Goal: Communication & Community: Answer question/provide support

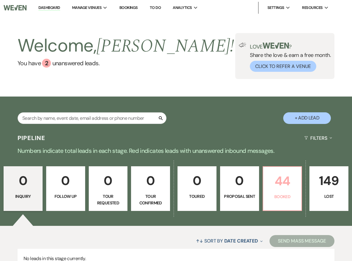
click at [282, 196] on p "Booked" at bounding box center [282, 196] width 31 height 7
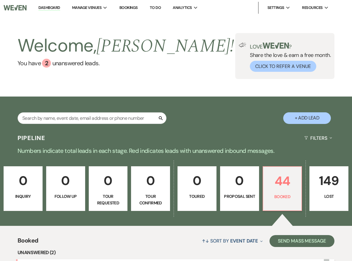
scroll to position [141, 0]
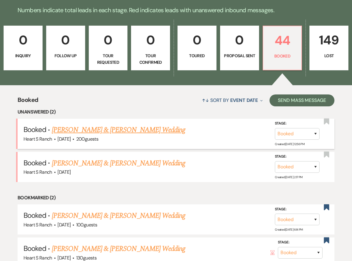
click at [133, 129] on link "[PERSON_NAME] & [PERSON_NAME] Wedding" at bounding box center [118, 130] width 133 height 11
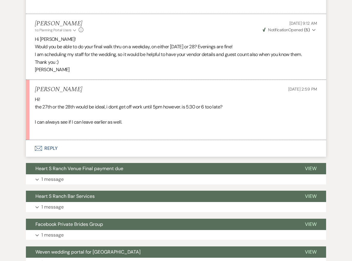
scroll to position [347, 0]
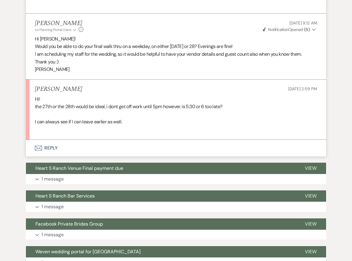
click at [116, 140] on button "Envelope Reply" at bounding box center [176, 148] width 300 height 17
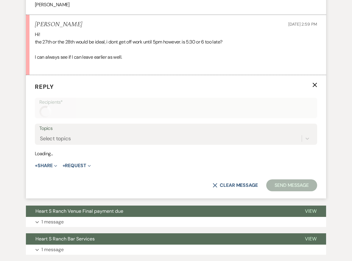
scroll to position [412, 0]
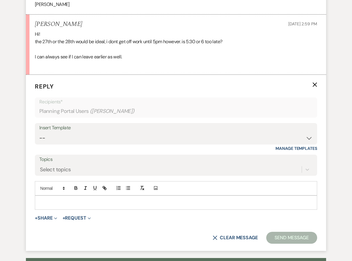
click at [104, 199] on p at bounding box center [176, 202] width 273 height 7
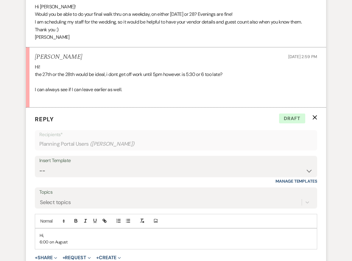
scroll to position [380, 0]
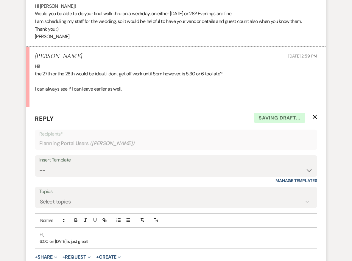
click at [54, 238] on p "6:00 on [DATE] is just great!" at bounding box center [176, 241] width 273 height 7
click at [130, 238] on p "6:00 [DATE][DATE] is just great!" at bounding box center [176, 241] width 273 height 7
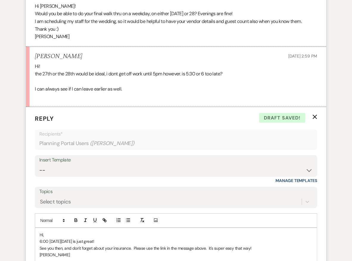
click at [112, 245] on p "See you then, and don't forget about your insurance. Please use the link in the…" at bounding box center [176, 248] width 273 height 7
click at [133, 251] on p "[PERSON_NAME]" at bounding box center [176, 254] width 273 height 7
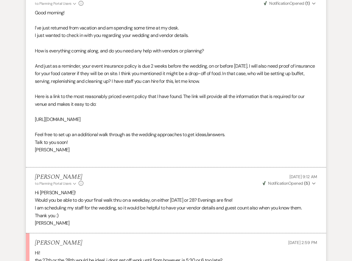
scroll to position [177, 0]
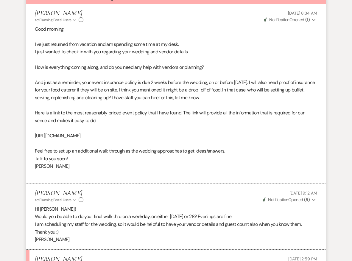
drag, startPoint x: 122, startPoint y: 133, endPoint x: 30, endPoint y: 132, distance: 91.8
click at [30, 132] on li "[PERSON_NAME] to: Planning Portal Users Expand Info [DATE] 8:34 AM Weven Check …" at bounding box center [176, 94] width 300 height 180
copy span "[URL][DOMAIN_NAME]"
click at [76, 141] on p at bounding box center [176, 143] width 282 height 8
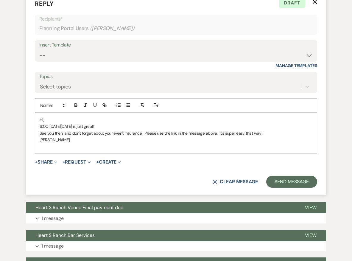
scroll to position [497, 0]
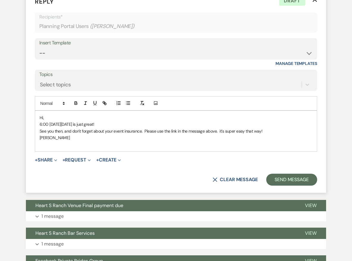
click at [216, 128] on p "See you then, and don't forget about your event insurance. Please use the link …" at bounding box center [176, 131] width 273 height 7
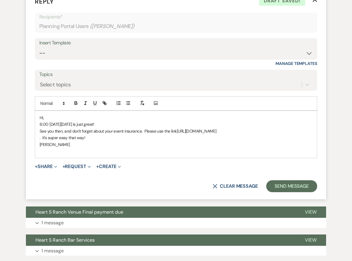
click at [47, 134] on p "﻿ . it's super easy that way!" at bounding box center [176, 137] width 273 height 7
click at [290, 181] on button "Send Message" at bounding box center [291, 186] width 51 height 12
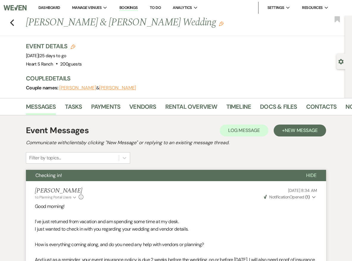
scroll to position [0, 0]
click at [11, 22] on use "button" at bounding box center [12, 22] width 4 height 7
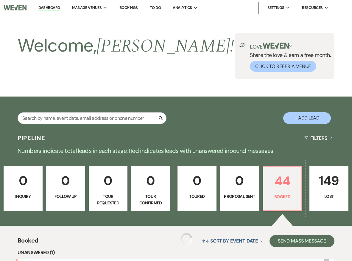
scroll to position [141, 0]
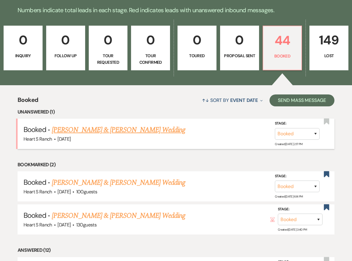
click at [106, 129] on link "[PERSON_NAME] & [PERSON_NAME] Wedding" at bounding box center [118, 130] width 133 height 11
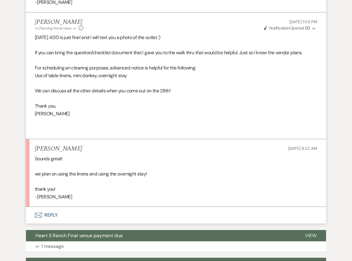
scroll to position [969, 0]
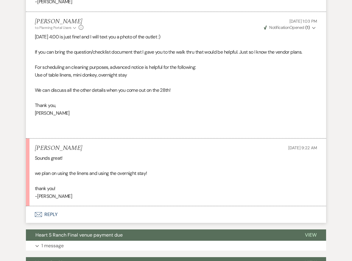
click at [107, 206] on button "Envelope Reply" at bounding box center [176, 214] width 300 height 17
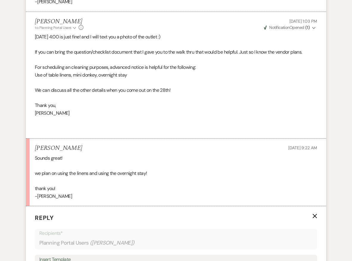
scroll to position [1121, 0]
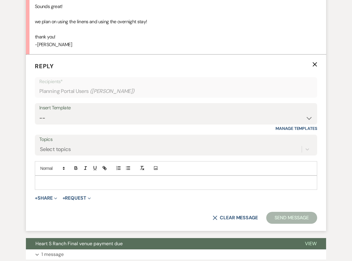
click at [104, 179] on p at bounding box center [176, 182] width 273 height 7
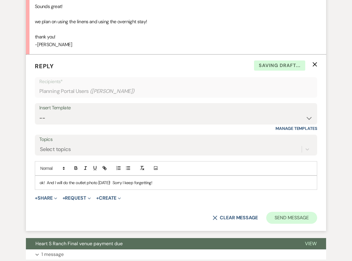
click at [275, 212] on button "Send Message" at bounding box center [291, 218] width 51 height 12
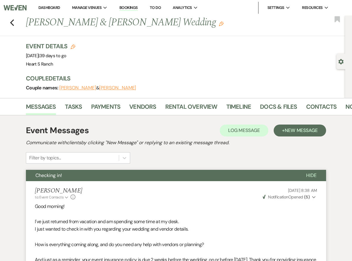
scroll to position [0, 0]
click at [13, 21] on icon "Previous" at bounding box center [12, 22] width 4 height 7
